Goal: Communication & Community: Answer question/provide support

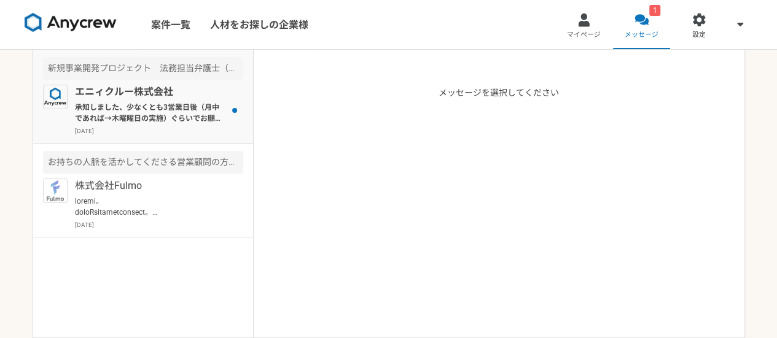
click at [173, 96] on p "エニィクルー株式会社" at bounding box center [151, 92] width 152 height 15
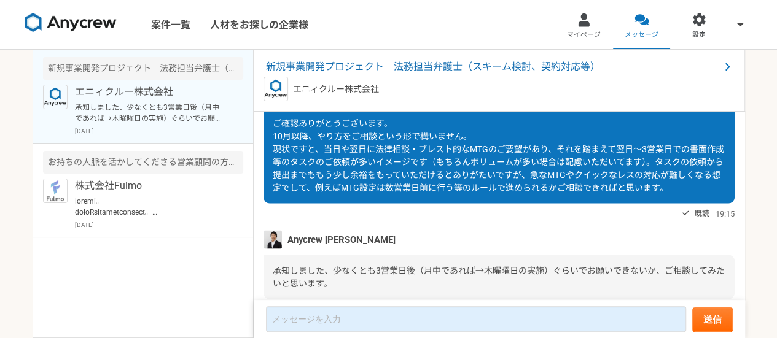
scroll to position [1259, 0]
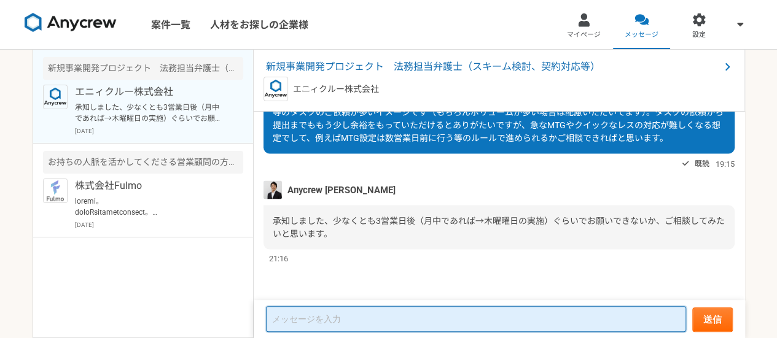
click at [347, 323] on textarea at bounding box center [476, 319] width 420 height 26
click at [421, 324] on textarea "ありがとうございます。" at bounding box center [476, 320] width 420 height 25
click at [416, 315] on textarea "ありがとうございます。" at bounding box center [476, 320] width 420 height 25
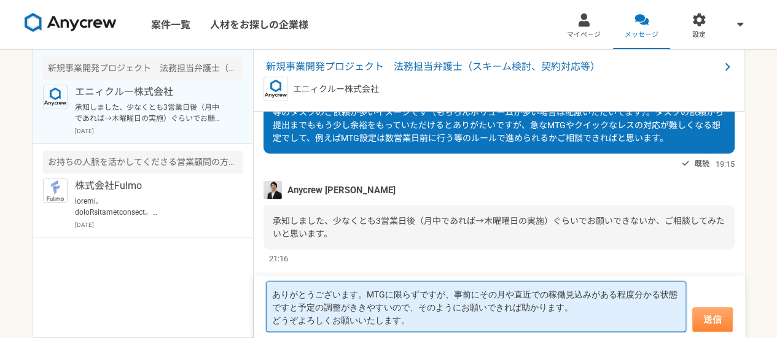
type textarea "ありがとうございます。MTGに限らずですが、事前にその月や直近での稼働見込みがある程度分かる状態ですと予定の調整がききやすいので、そのようにお願いできれば助か…"
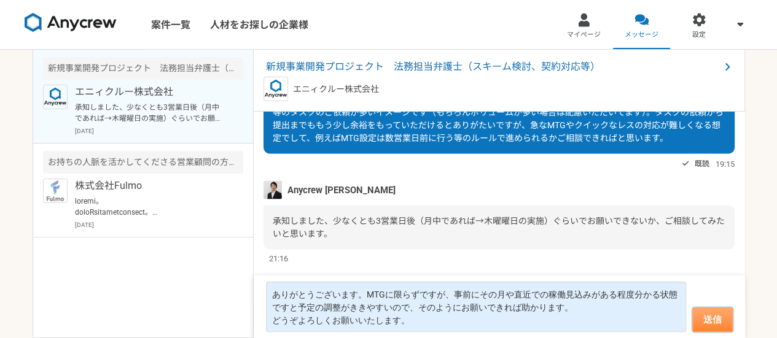
click at [703, 316] on button "送信" at bounding box center [712, 320] width 41 height 25
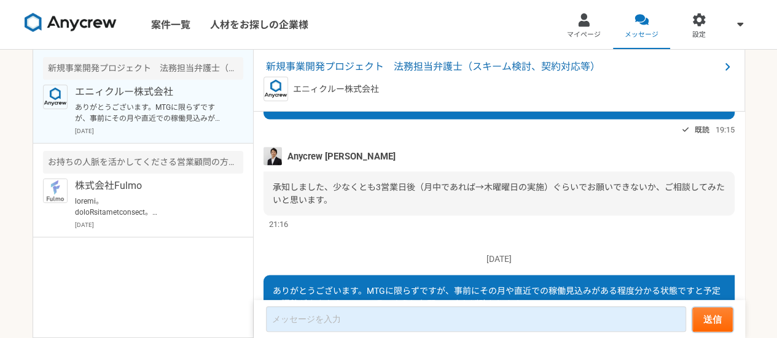
scroll to position [1256, 0]
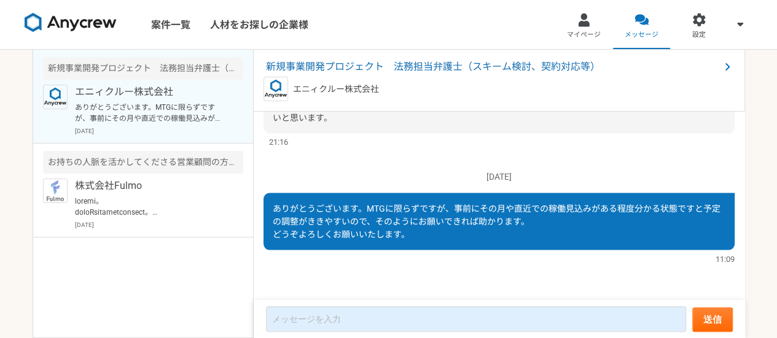
click at [122, 102] on p "ありがとうございます。MTGに限らずですが、事前にその月や直近での稼働見込みがある程度分かる状態ですと予定の調整がききやすいので、そのようにお願いできれば助か…" at bounding box center [151, 113] width 152 height 22
click at [121, 200] on p at bounding box center [151, 207] width 152 height 22
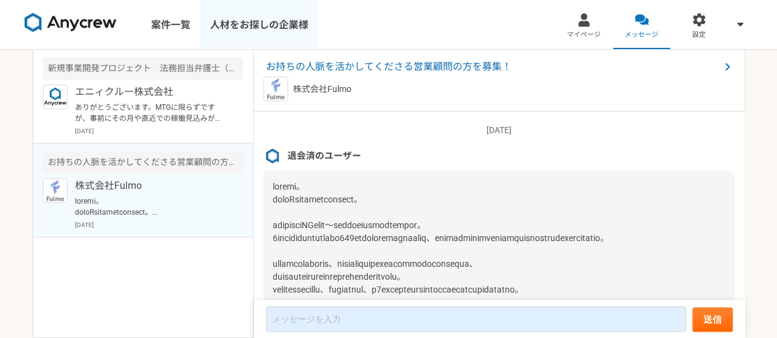
scroll to position [158, 0]
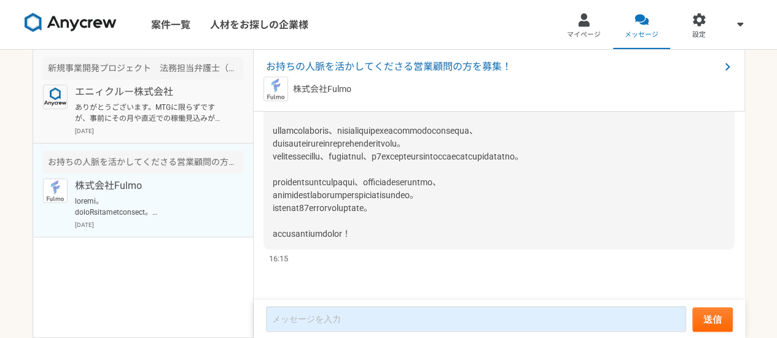
click at [160, 95] on p "エニィクルー株式会社" at bounding box center [151, 92] width 152 height 15
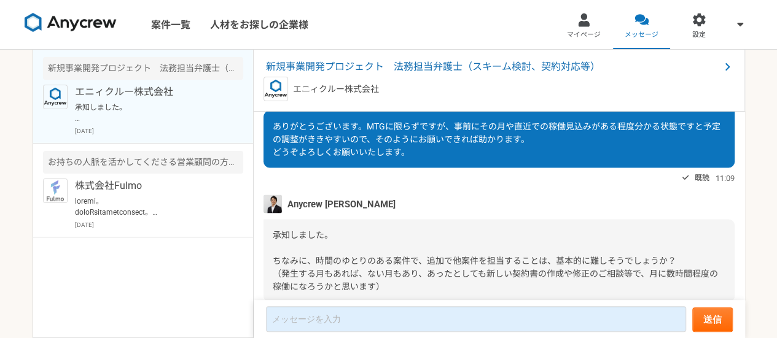
scroll to position [1276, 0]
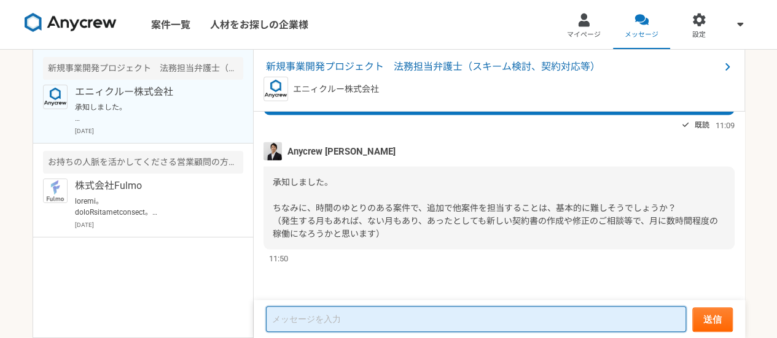
click at [403, 317] on textarea at bounding box center [476, 319] width 420 height 26
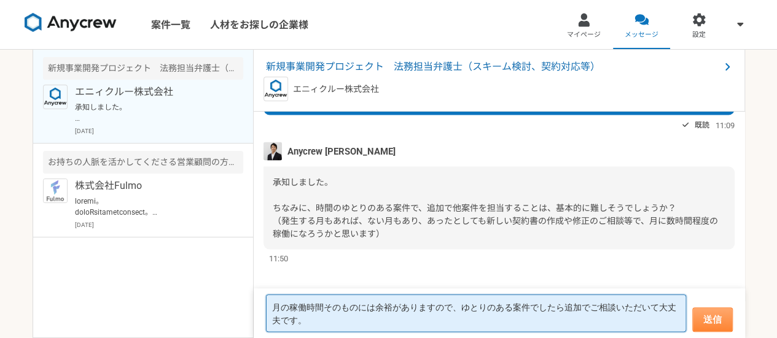
type textarea "月の稼働時間そのものには余裕がありますので、ゆとりのある案件でしたら追加でご相談いただいて大丈夫です。"
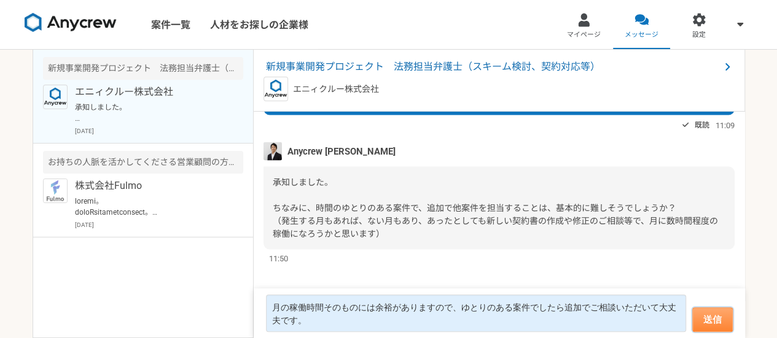
click at [721, 317] on button "送信" at bounding box center [712, 320] width 41 height 25
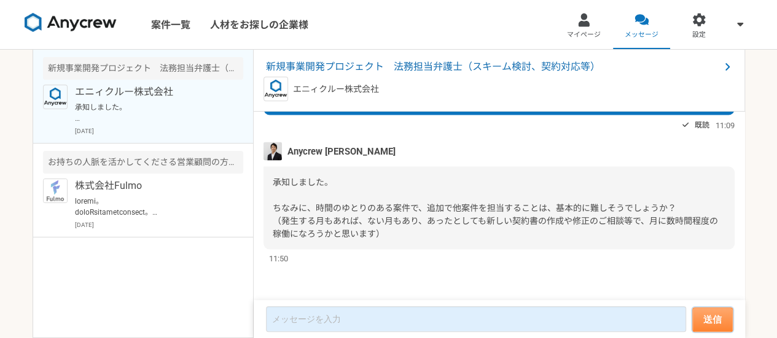
scroll to position [1190, 0]
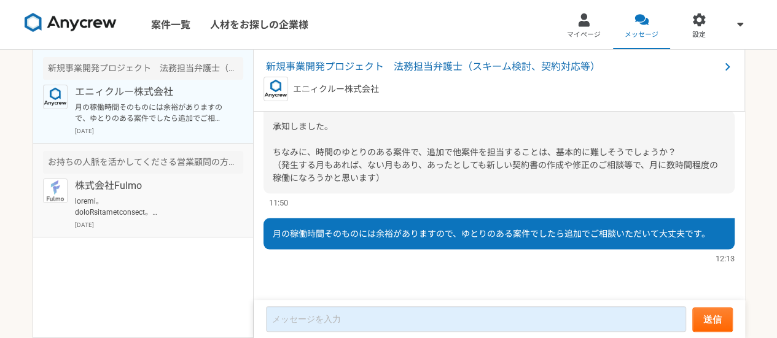
click at [139, 193] on div "株式会社Fulmo [DATE]" at bounding box center [159, 204] width 168 height 51
